Goal: Task Accomplishment & Management: Use online tool/utility

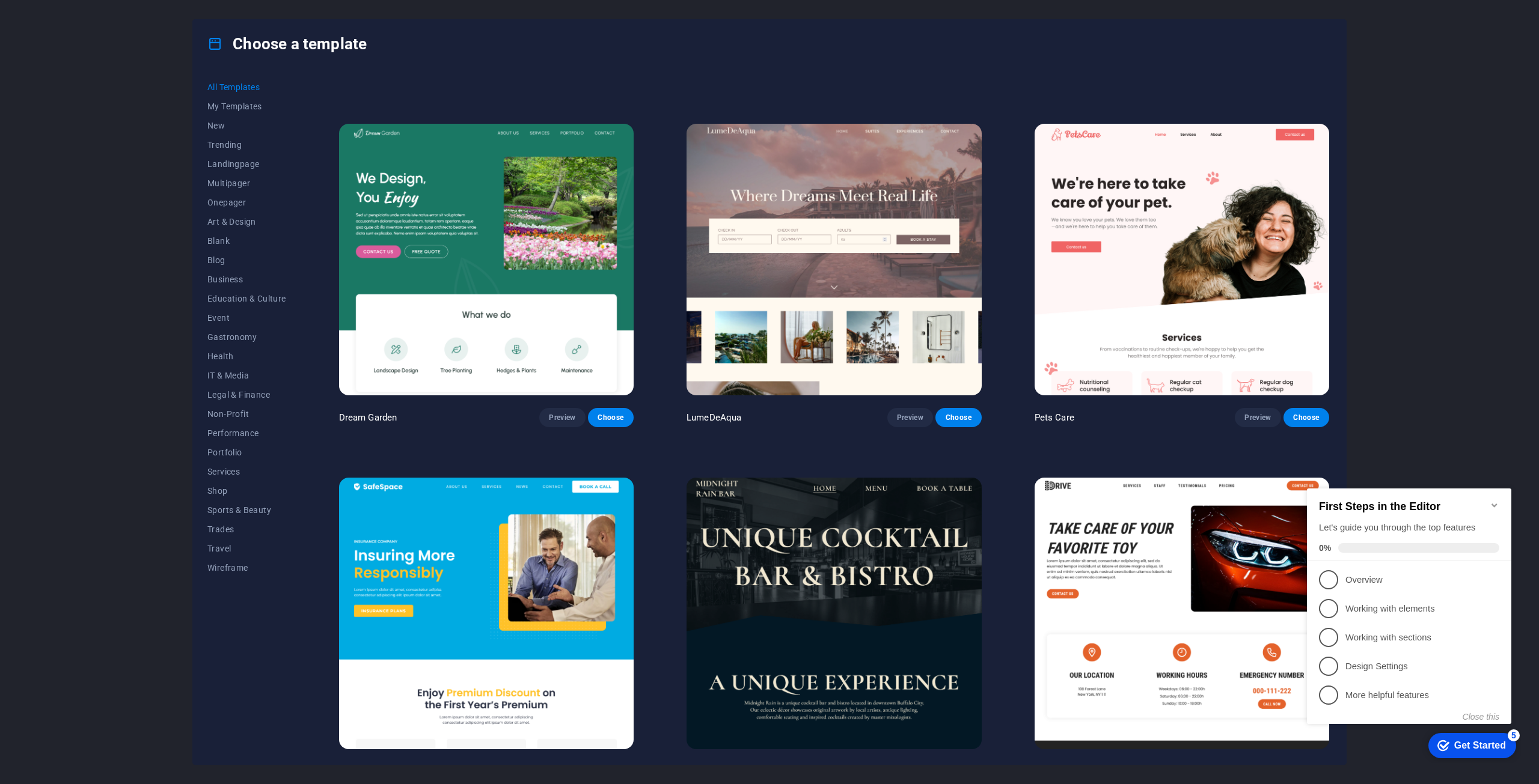
scroll to position [3244, 0]
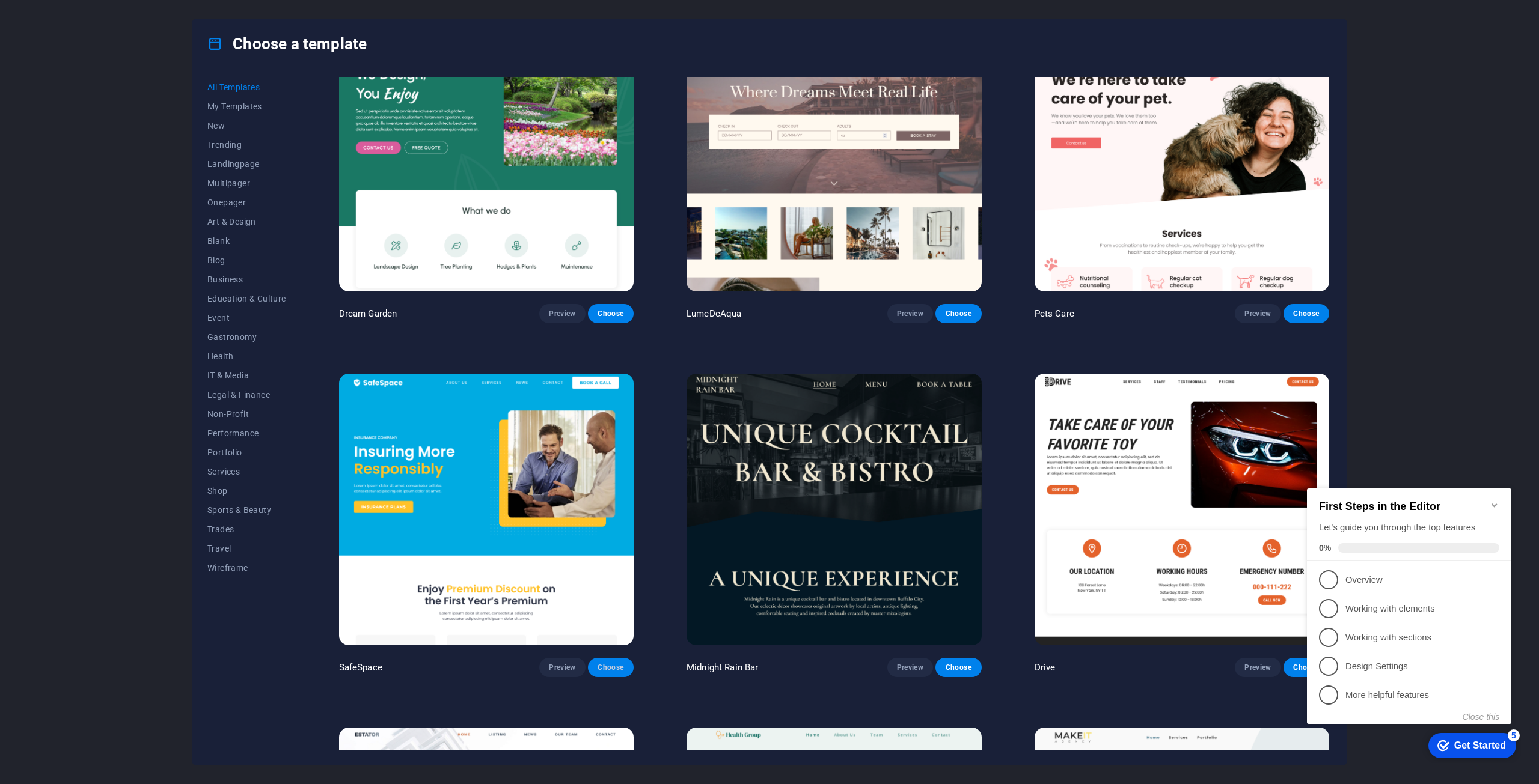
click at [604, 662] on span "Choose" at bounding box center [610, 667] width 26 height 10
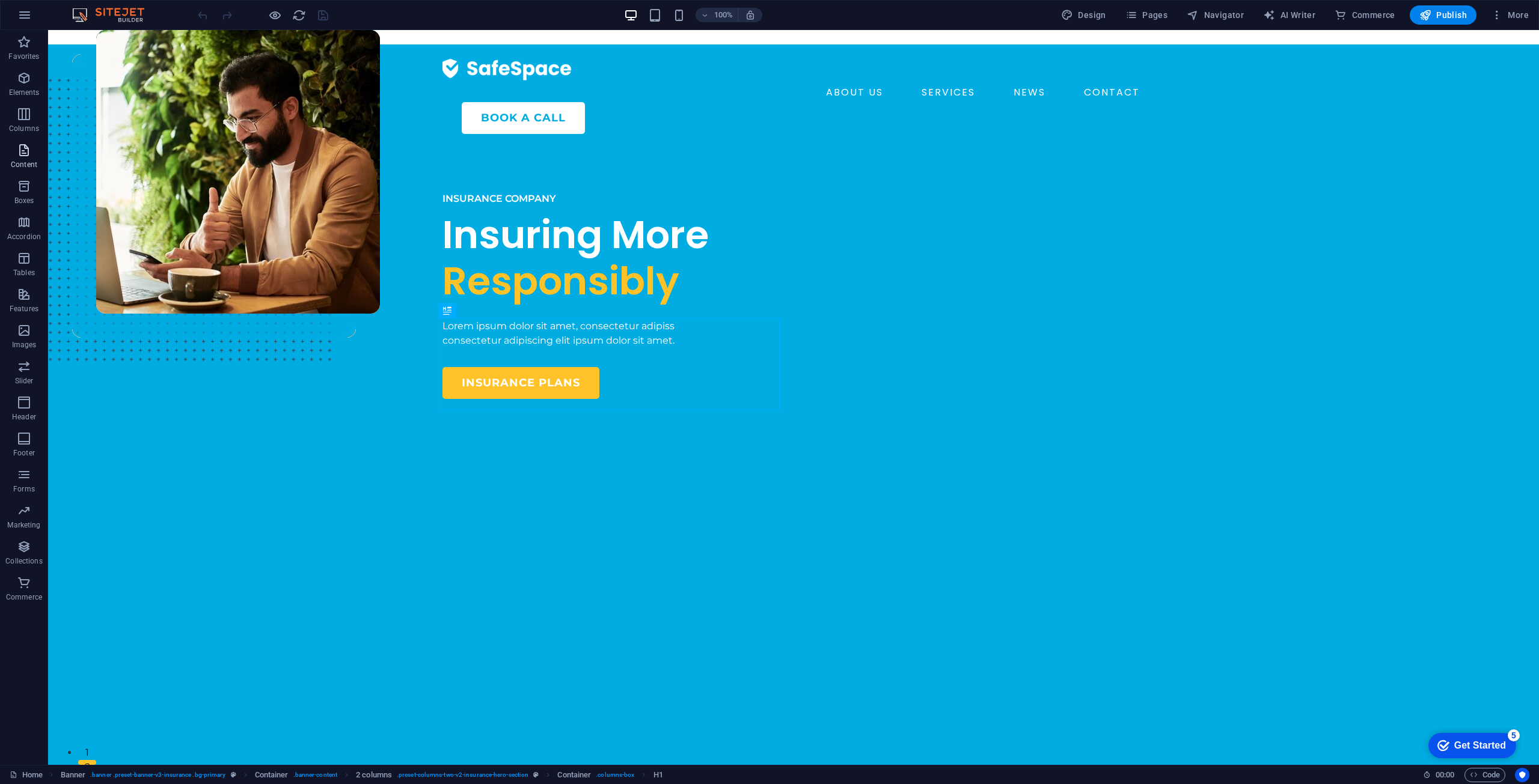
click at [23, 162] on p "Content" at bounding box center [23, 165] width 26 height 10
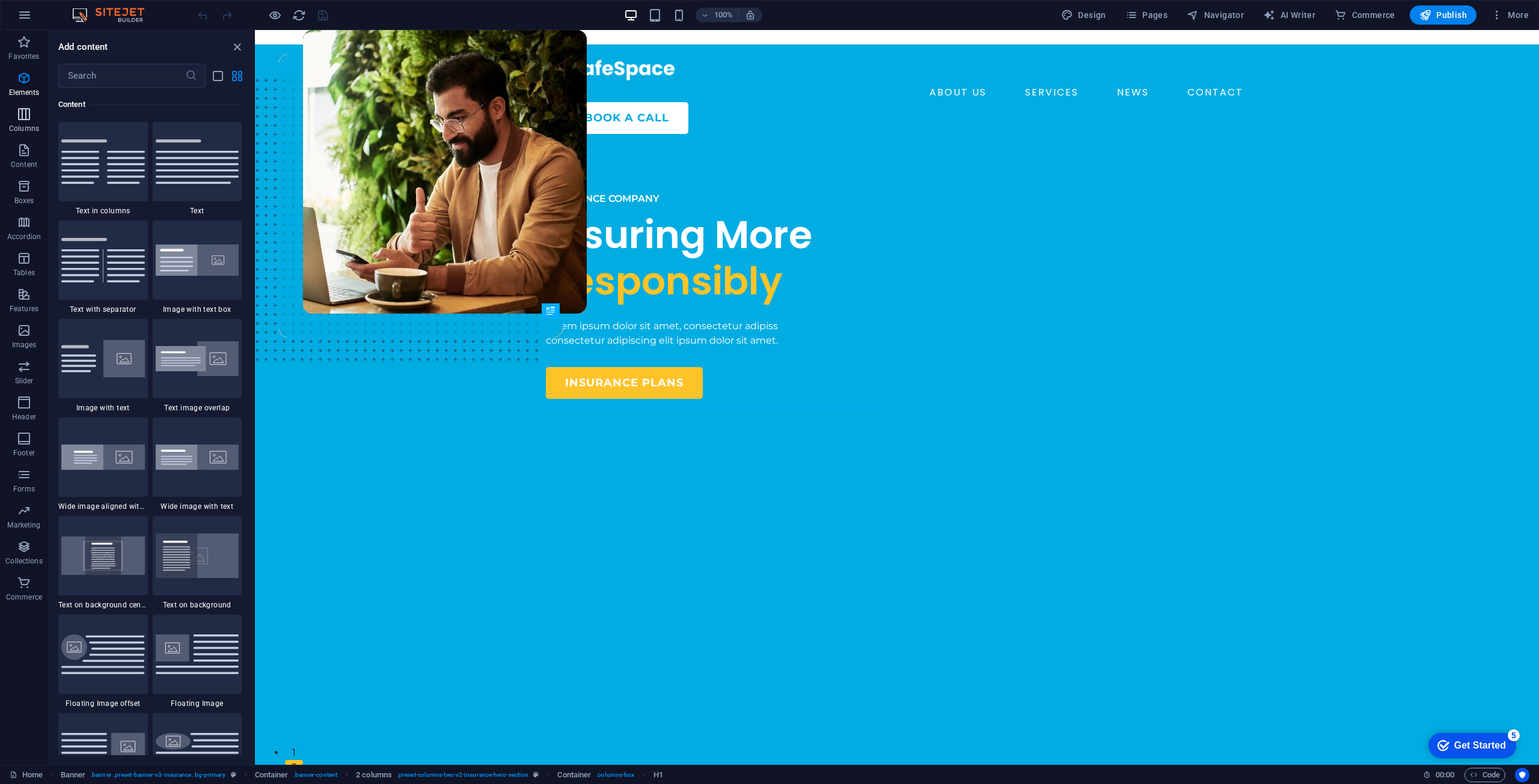
click at [24, 123] on span "Columns" at bounding box center [24, 121] width 48 height 29
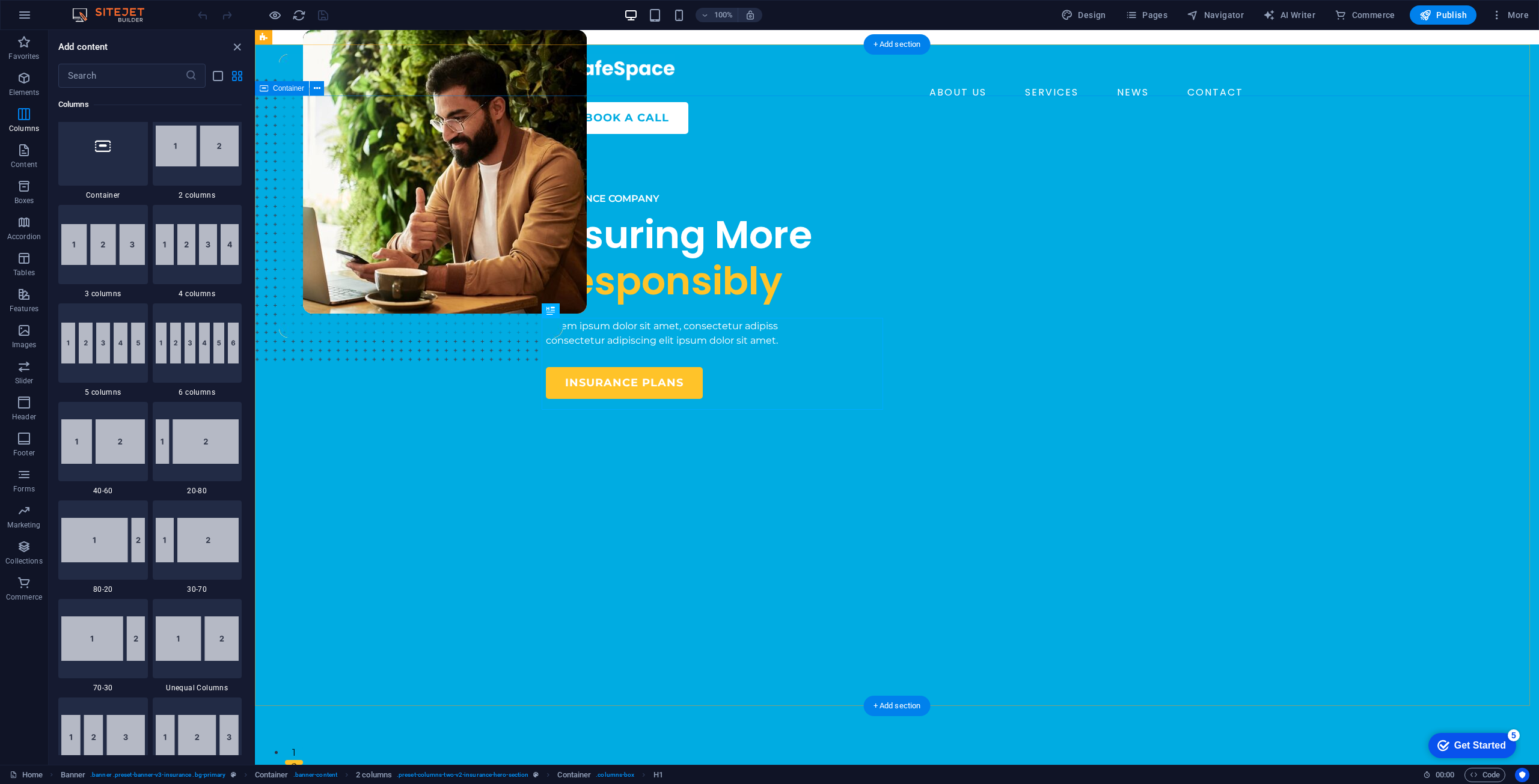
scroll to position [595, 0]
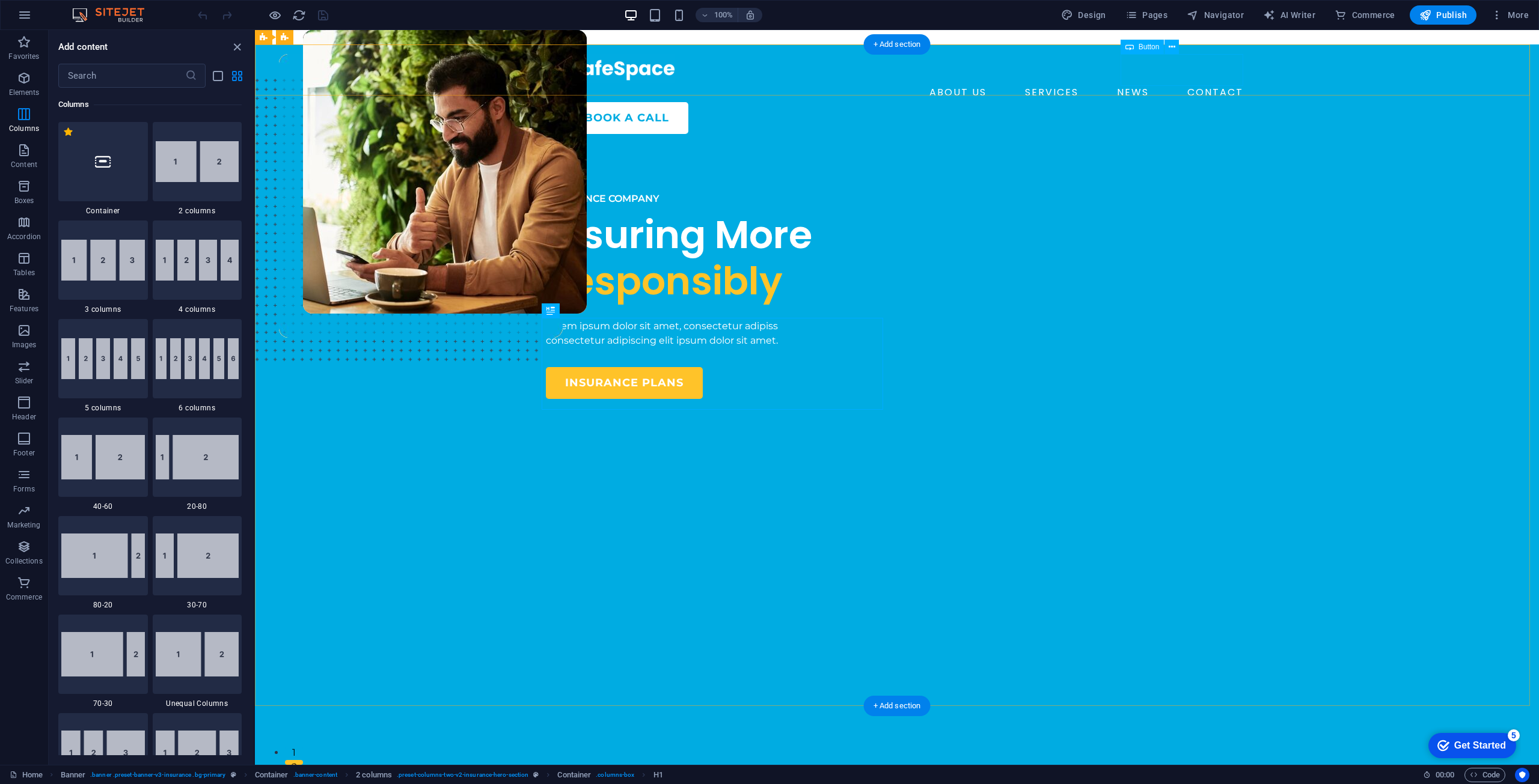
click at [1196, 102] on div "BOOK A CALL" at bounding box center [906, 117] width 683 height 32
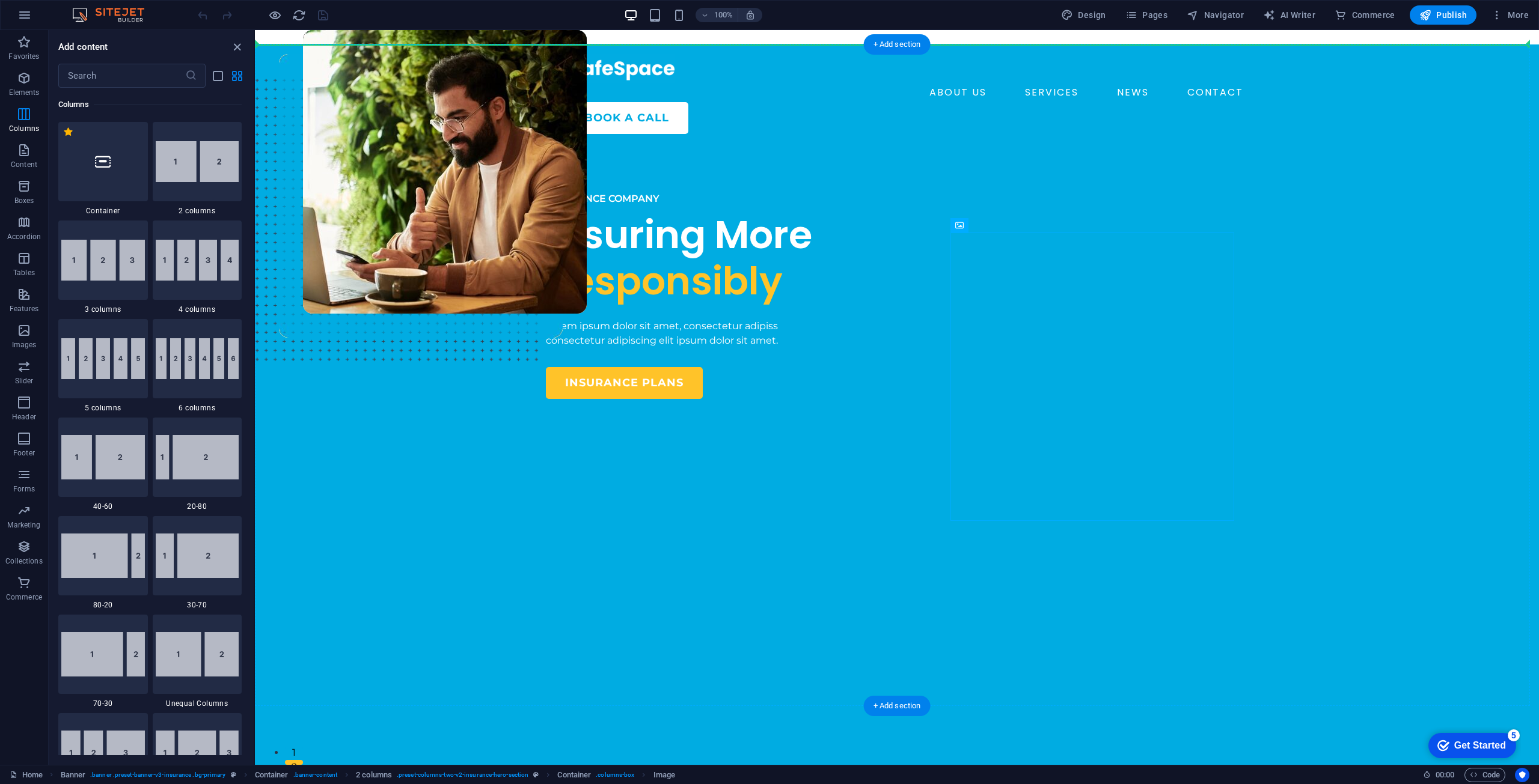
drag, startPoint x: 1048, startPoint y: 328, endPoint x: 1251, endPoint y: 279, distance: 208.8
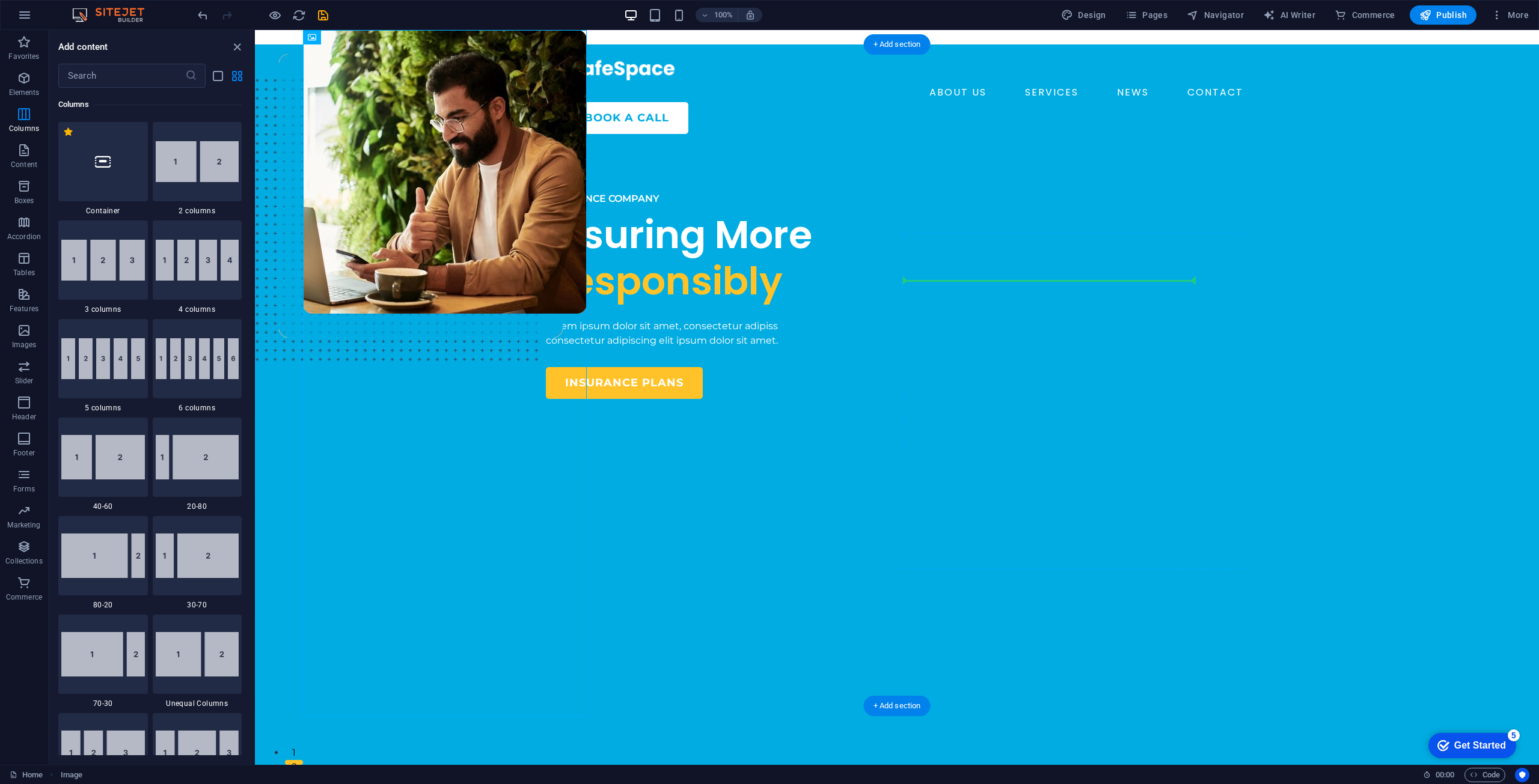
drag, startPoint x: 477, startPoint y: 122, endPoint x: 1061, endPoint y: 374, distance: 636.1
